Goal: Information Seeking & Learning: Learn about a topic

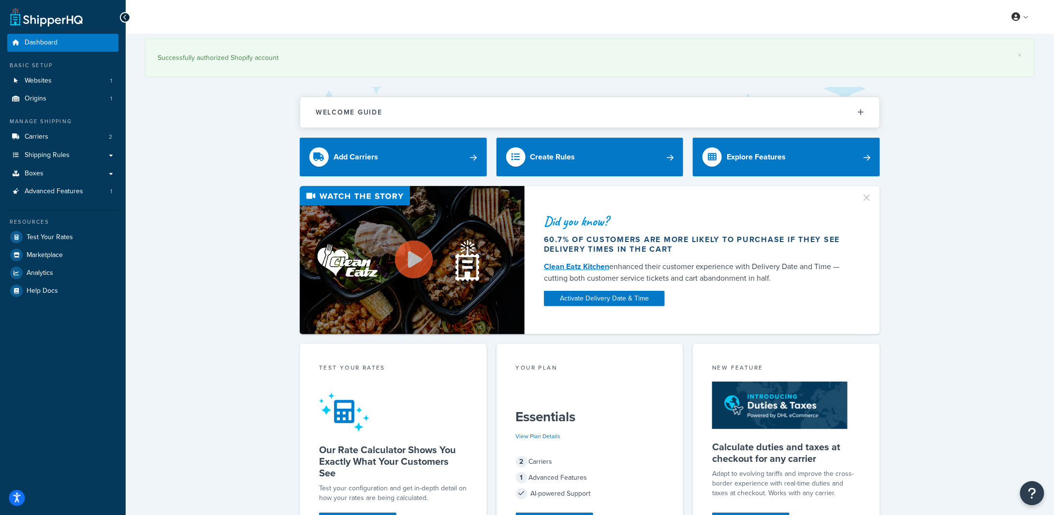
click at [19, 493] on button "Open accessiBe: accessibility options, statement and help" at bounding box center [17, 499] width 16 height 16
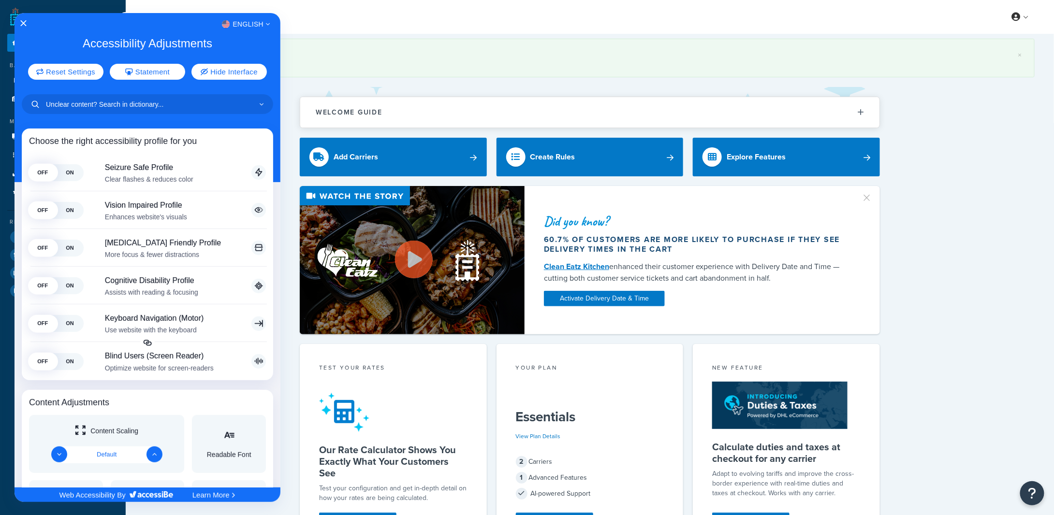
click at [20, 22] on div "English" at bounding box center [148, 24] width 266 height 13
click at [25, 21] on icon "Close Accessibility Interface" at bounding box center [23, 23] width 7 height 7
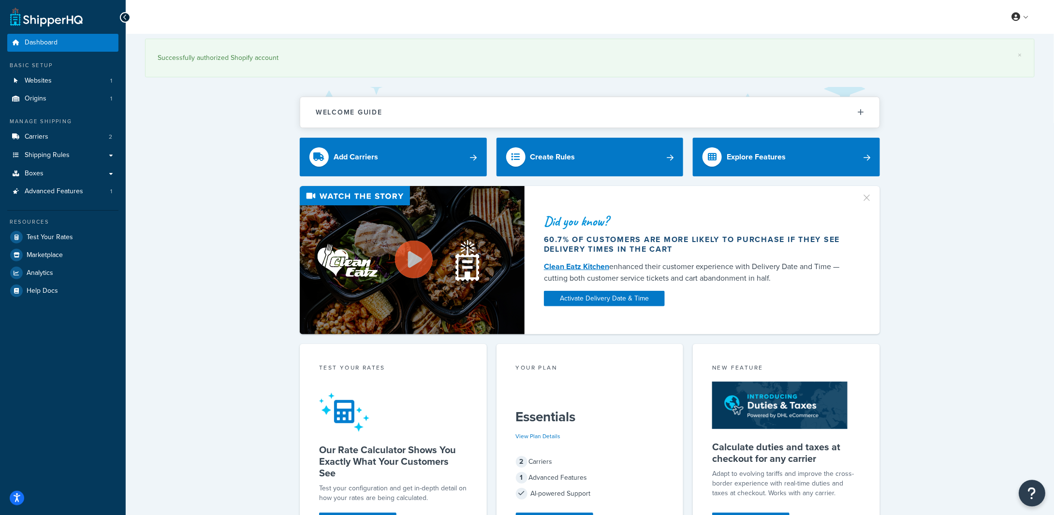
click at [1034, 486] on button "Open Resource Center" at bounding box center [1032, 493] width 27 height 27
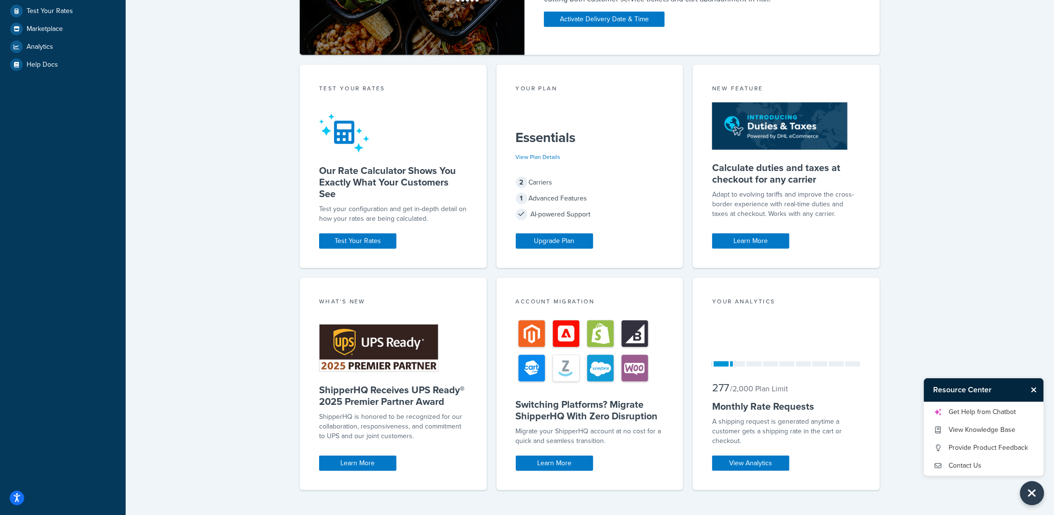
scroll to position [239, 0]
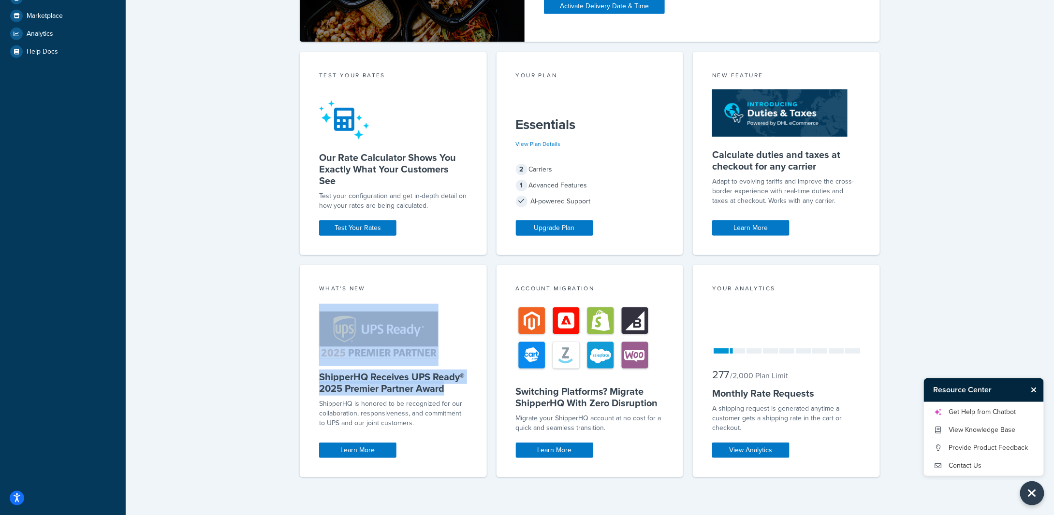
drag, startPoint x: 447, startPoint y: 390, endPoint x: 318, endPoint y: 363, distance: 131.5
click at [318, 363] on div "What's New ShipperHQ Receives UPS Ready® 2025 Premier Partner Award ShipperHQ i…" at bounding box center [393, 371] width 187 height 212
click at [239, 339] on div "Welcome Guide Recommendations ShipperHQ: An Overview Carrier Setup Shipping Rul…" at bounding box center [590, 156] width 928 height 722
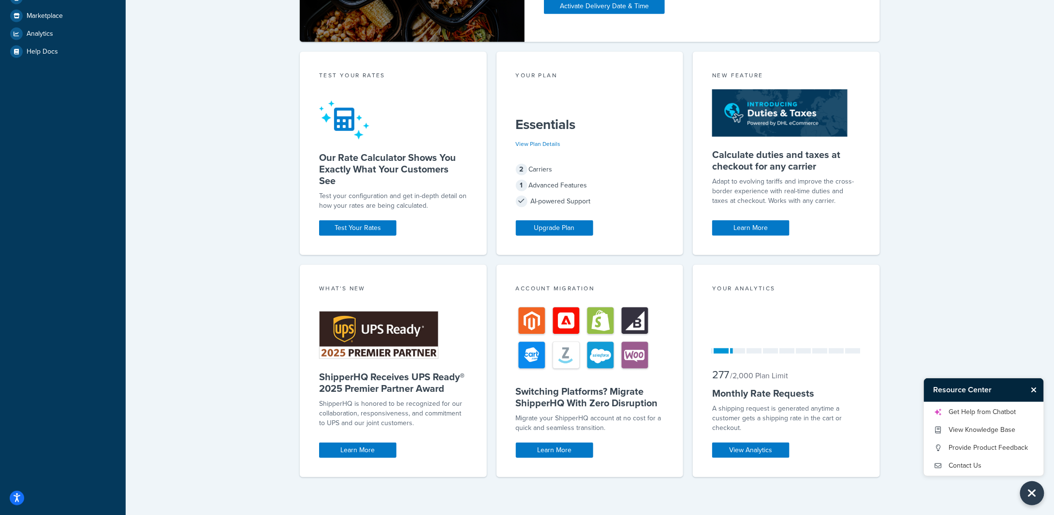
click at [1036, 392] on icon "Close Resource Center" at bounding box center [1034, 390] width 6 height 8
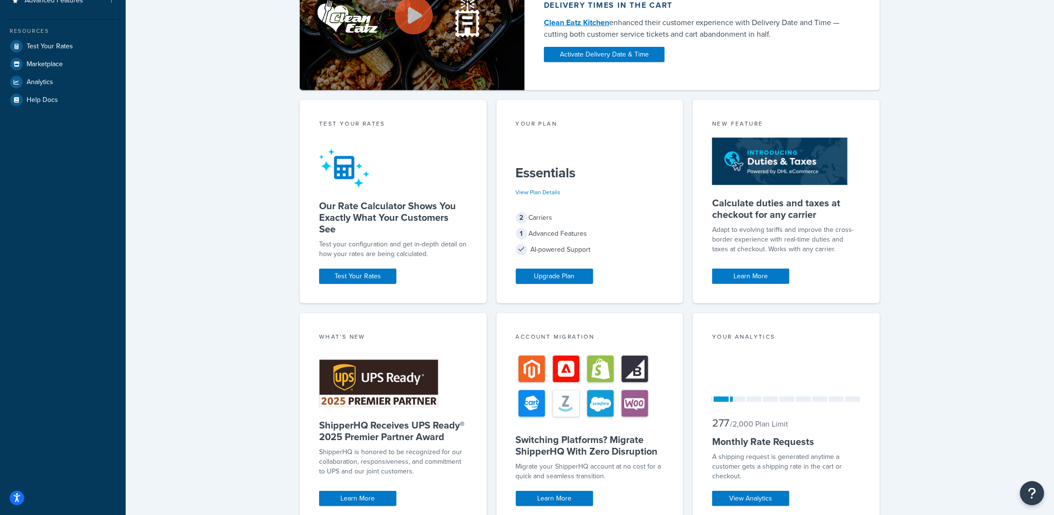
scroll to position [0, 0]
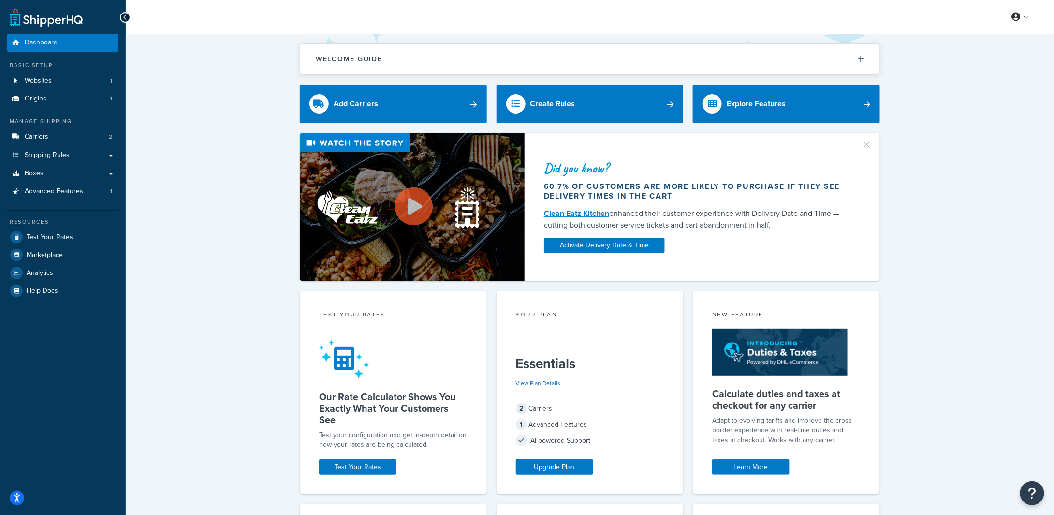
click at [1009, 239] on div "Did you know? 60.7% of customers are more likely to purchase if they see delive…" at bounding box center [589, 207] width 889 height 148
